Goal: Navigation & Orientation: Find specific page/section

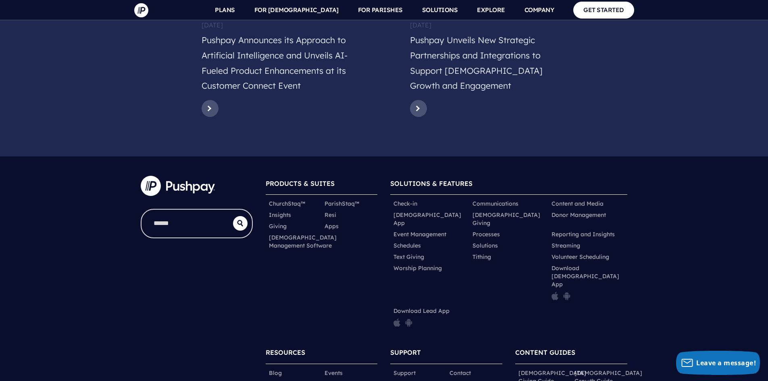
scroll to position [3913, 0]
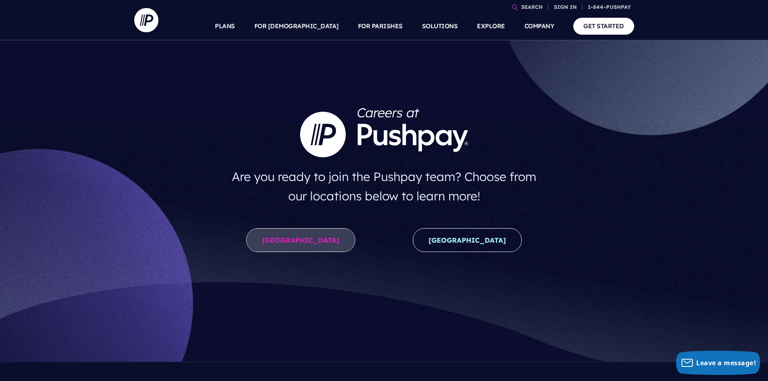
click at [307, 244] on link "[GEOGRAPHIC_DATA]" at bounding box center [300, 240] width 109 height 24
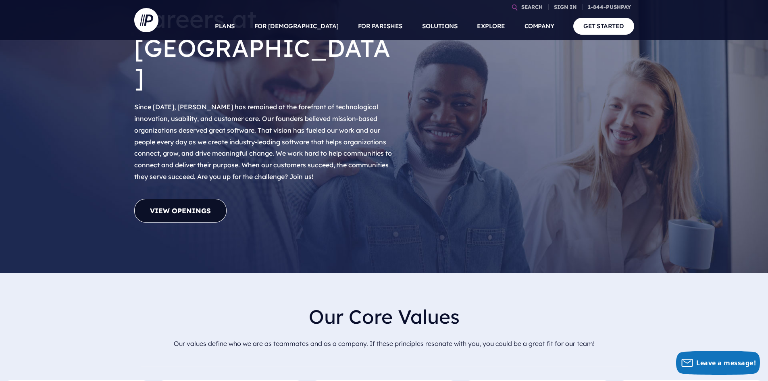
click at [170, 199] on link "View Openings" at bounding box center [180, 211] width 92 height 24
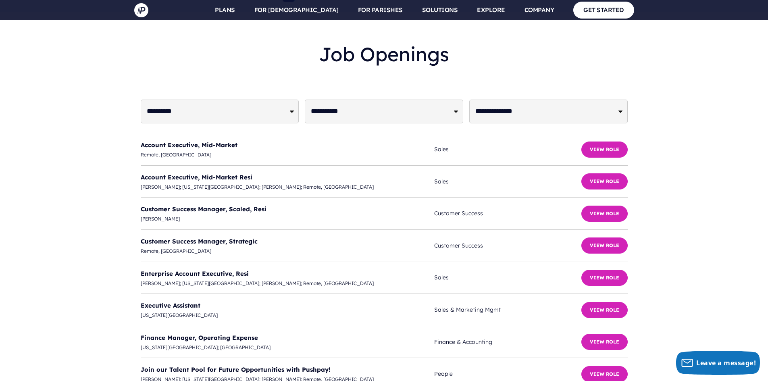
scroll to position [1960, 0]
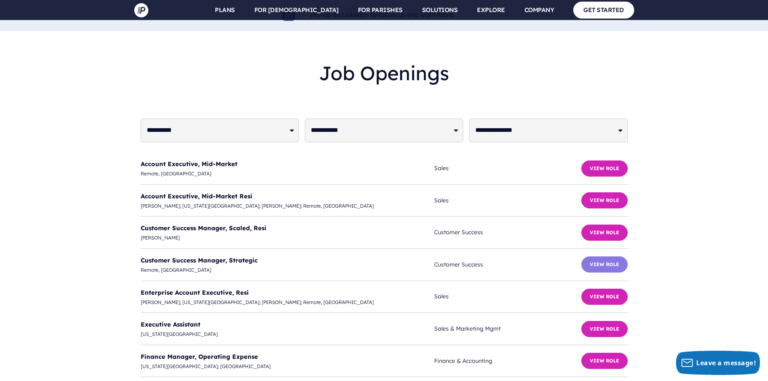
click at [614, 257] on button "View Role" at bounding box center [605, 265] width 46 height 16
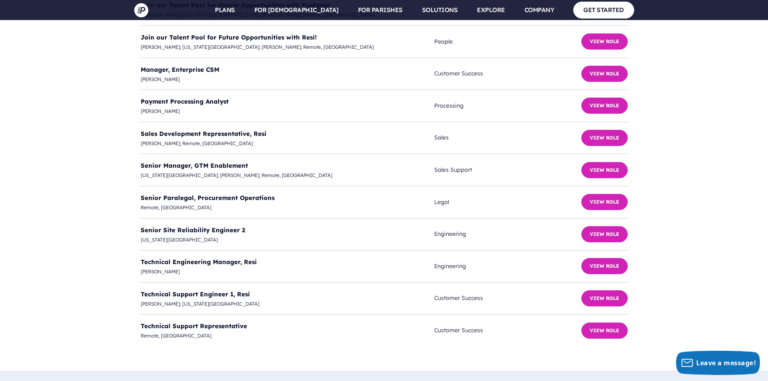
scroll to position [2364, 0]
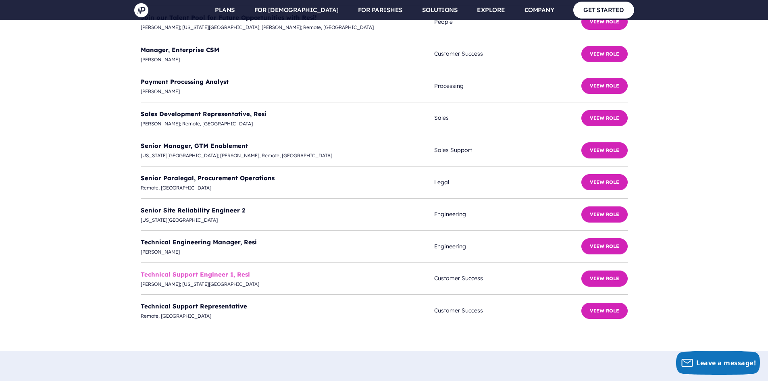
click at [219, 271] on link "Technical Support Engineer 1, Resi" at bounding box center [195, 275] width 109 height 8
click at [221, 238] on link "Technical Engineering Manager, Resi" at bounding box center [199, 242] width 116 height 8
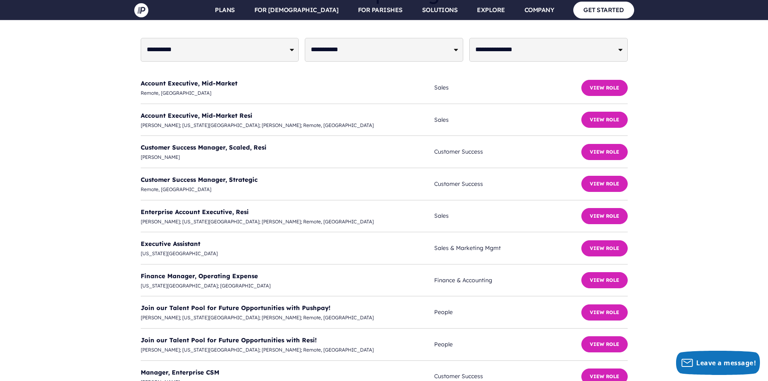
scroll to position [1960, 0]
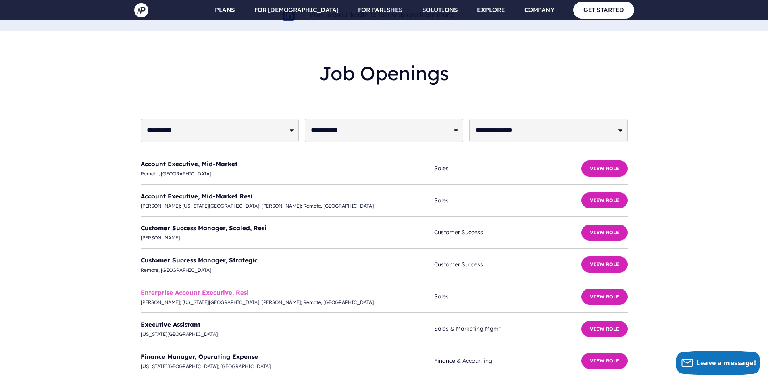
click at [179, 289] on link "Enterprise Account Executive, Resi" at bounding box center [195, 293] width 108 height 8
click at [199, 160] on link "Account Executive, Mid-Market" at bounding box center [189, 164] width 97 height 8
click at [204, 257] on link "Customer Success Manager, Strategic" at bounding box center [199, 261] width 117 height 8
click at [245, 224] on link "Customer Success Manager, Scaled, Resi" at bounding box center [204, 228] width 126 height 8
click at [227, 257] on link "Customer Success Manager, Strategic" at bounding box center [199, 261] width 117 height 8
